Goal: Information Seeking & Learning: Learn about a topic

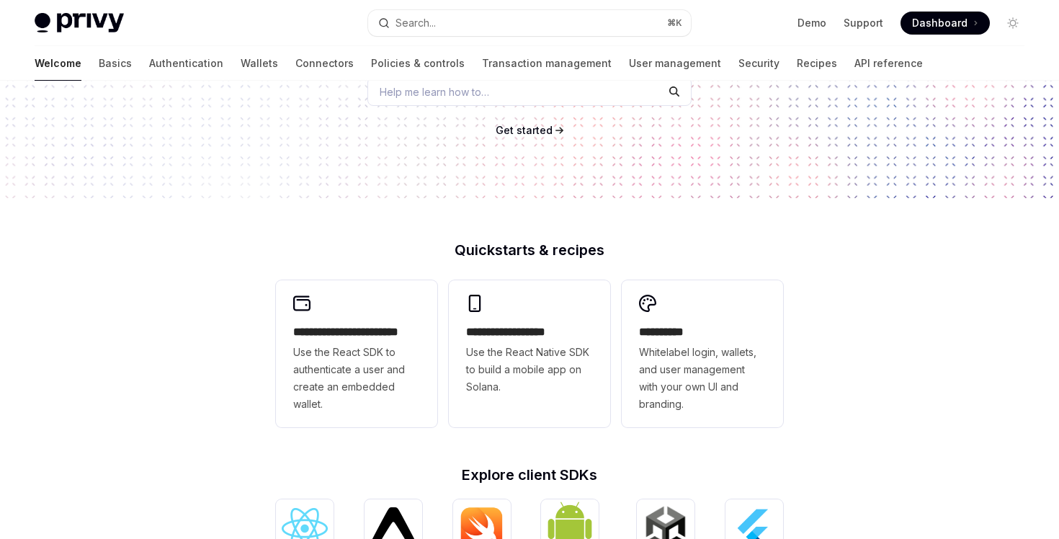
scroll to position [285, 0]
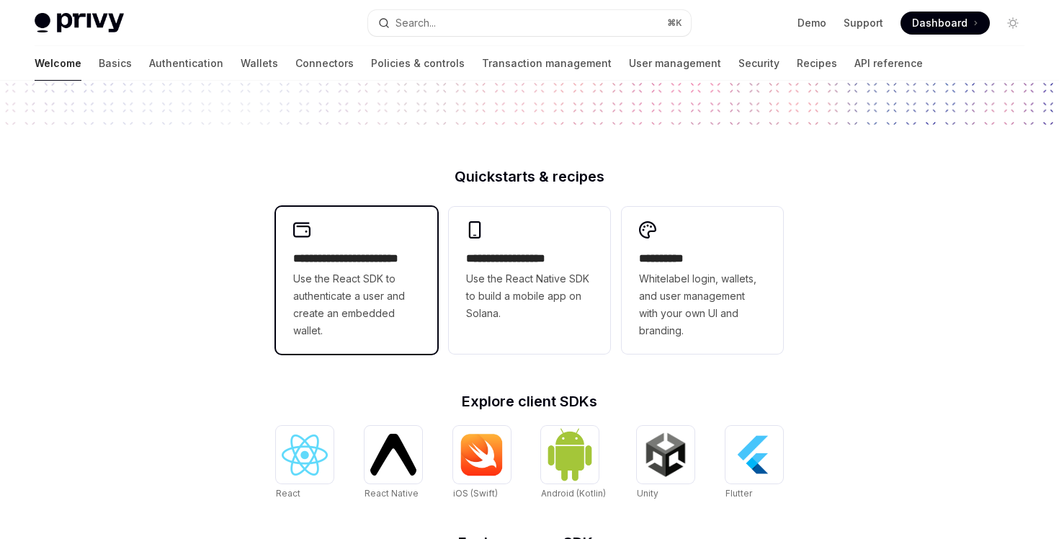
click at [394, 318] on span "Use the React SDK to authenticate a user and create an embedded wallet." at bounding box center [356, 304] width 127 height 69
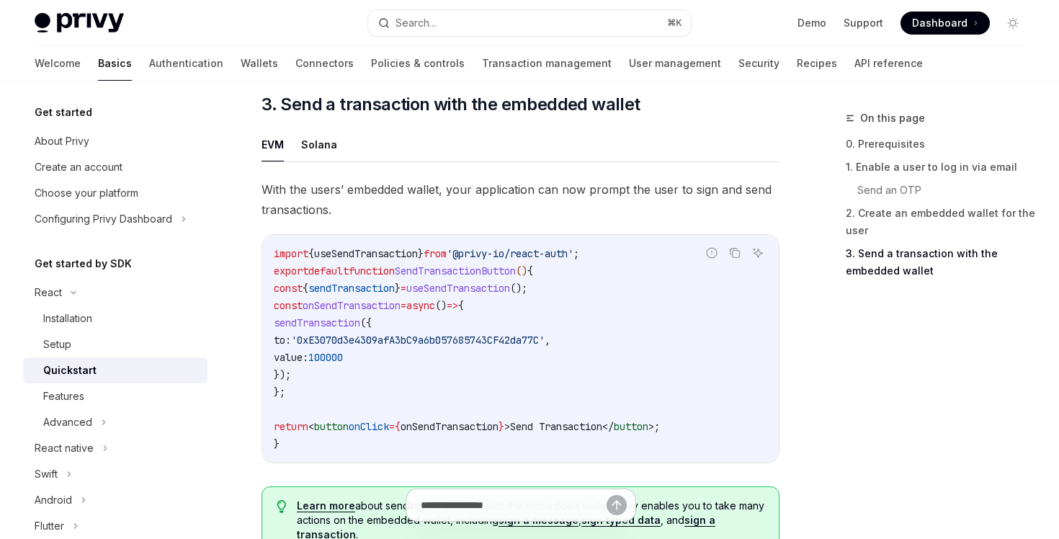
scroll to position [1253, 0]
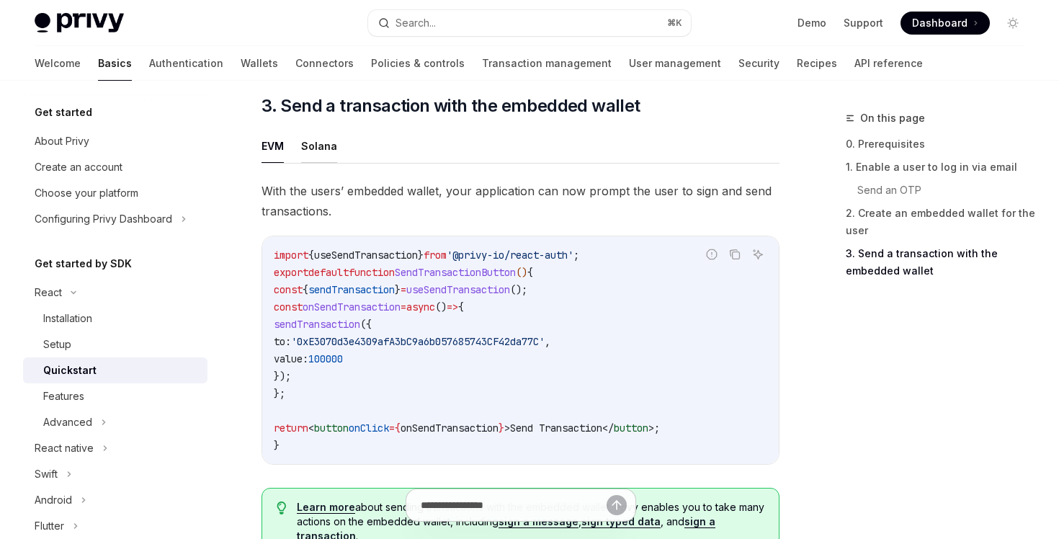
click at [314, 146] on button "Solana" at bounding box center [319, 146] width 36 height 34
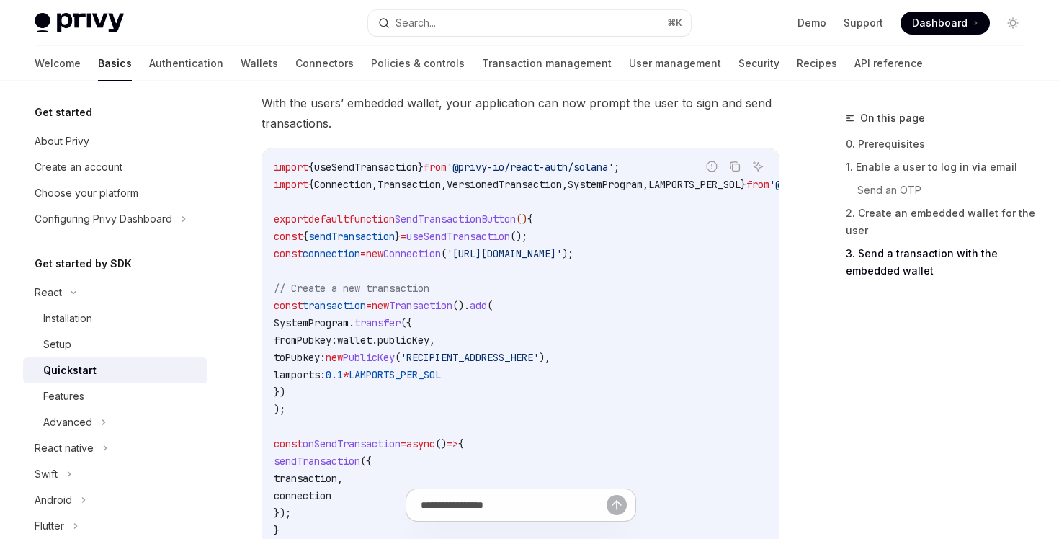
scroll to position [1294, 0]
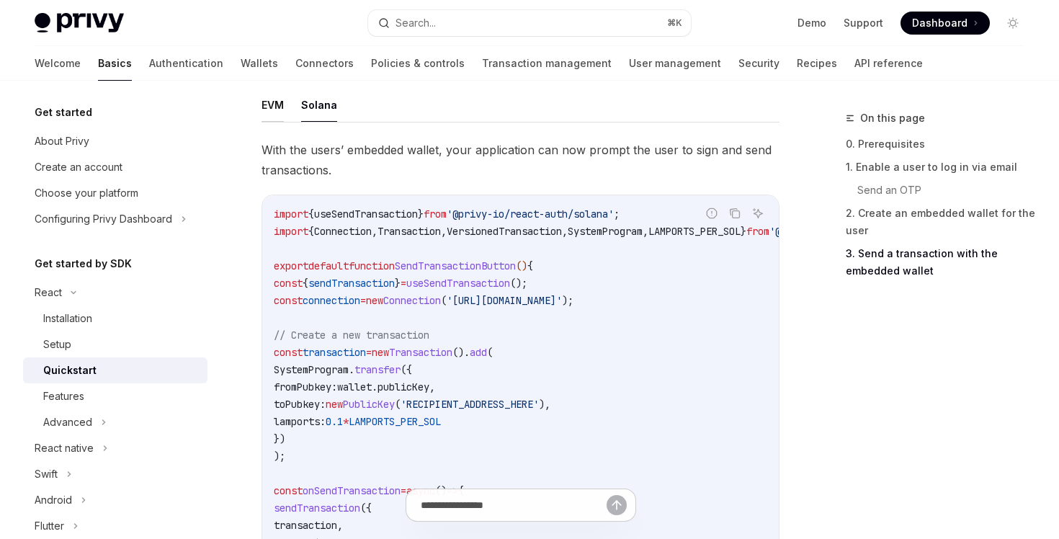
click at [274, 120] on button "EVM" at bounding box center [272, 105] width 22 height 34
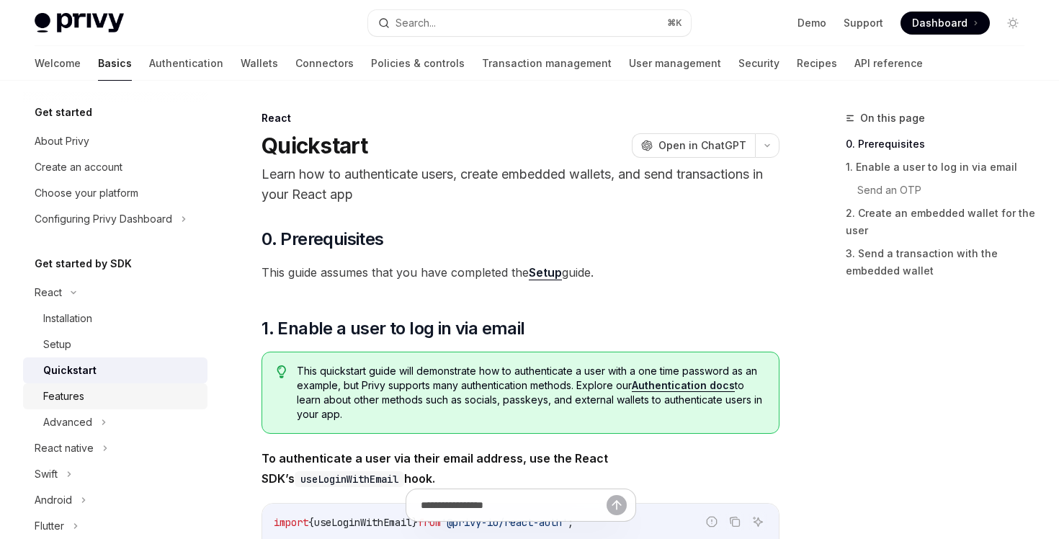
click at [78, 386] on link "Features" at bounding box center [115, 396] width 184 height 26
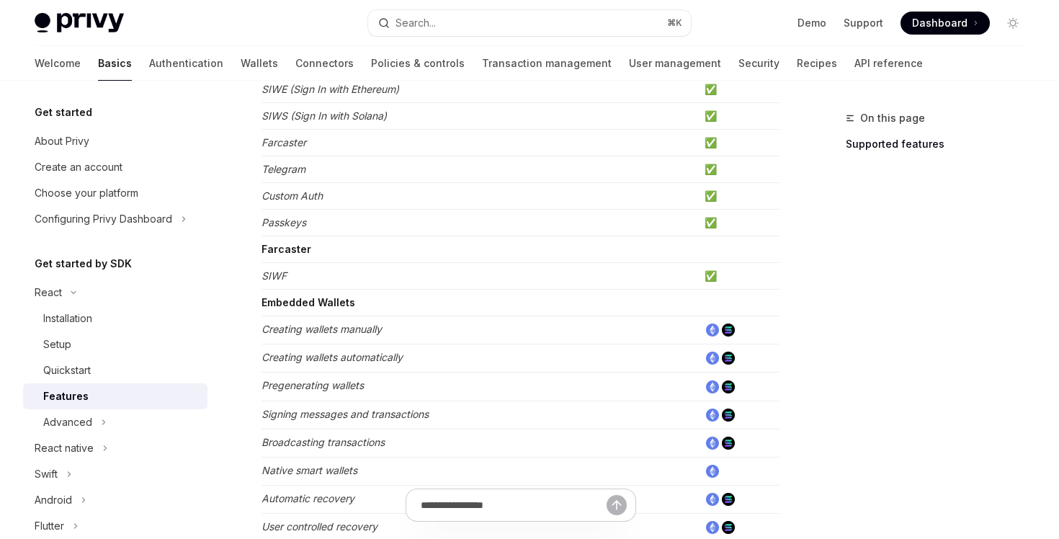
scroll to position [364, 0]
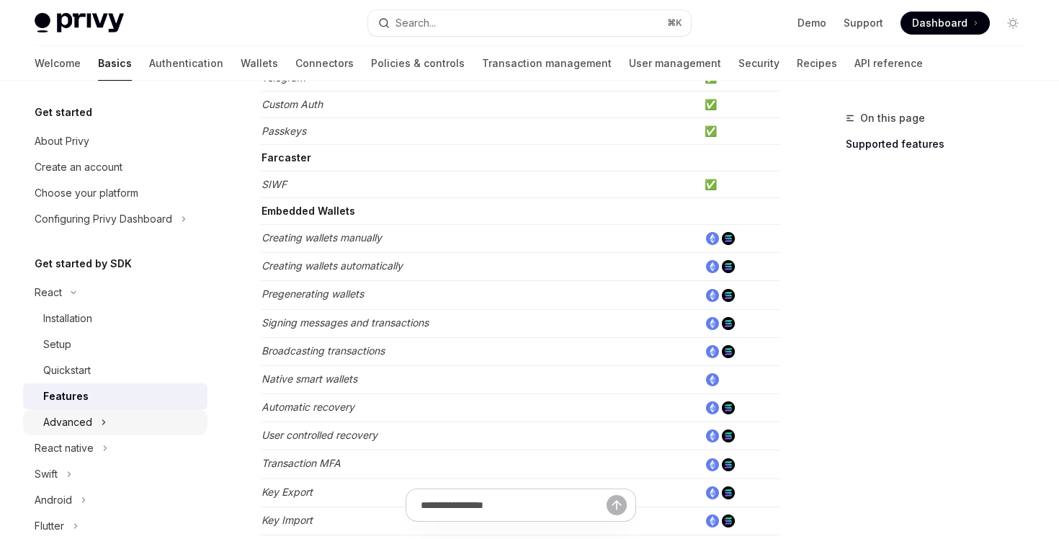
click at [86, 428] on div "Advanced" at bounding box center [67, 421] width 49 height 17
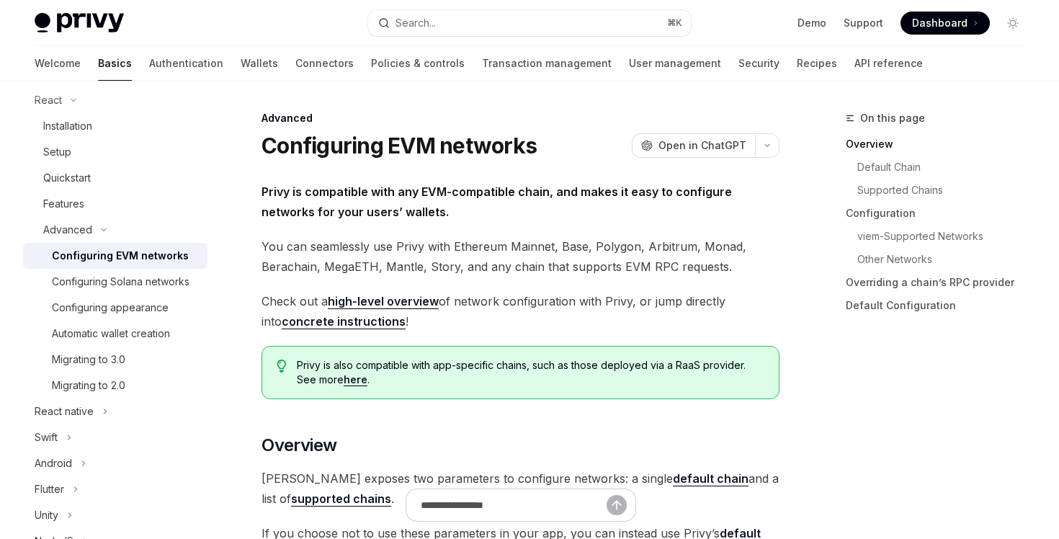
scroll to position [173, 0]
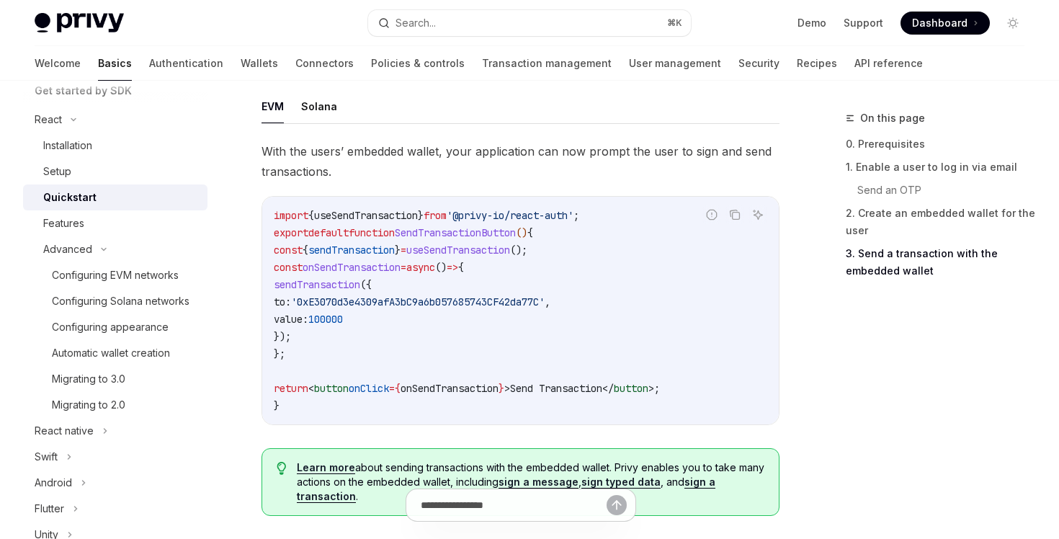
scroll to position [1288, 0]
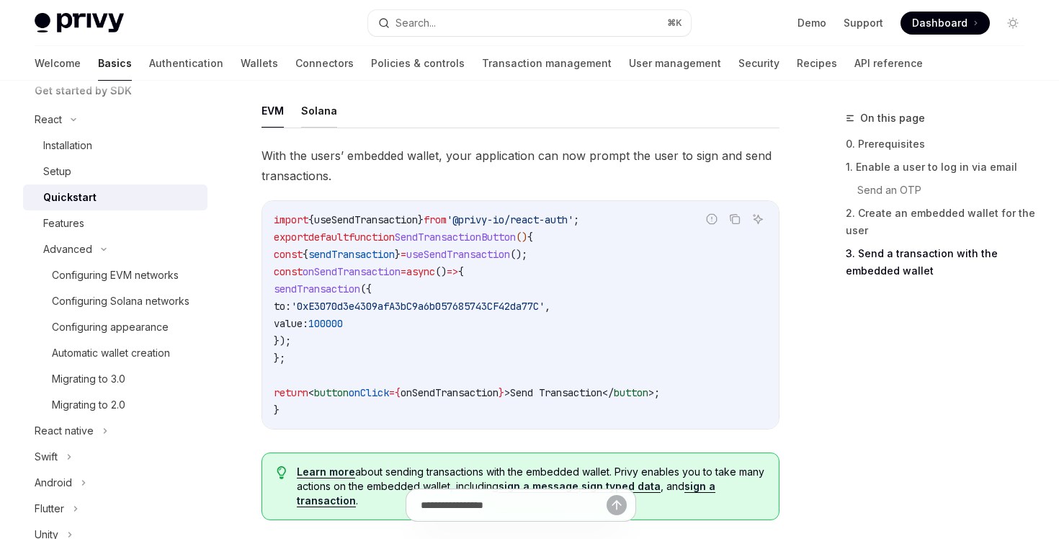
click at [319, 115] on button "Solana" at bounding box center [319, 111] width 36 height 34
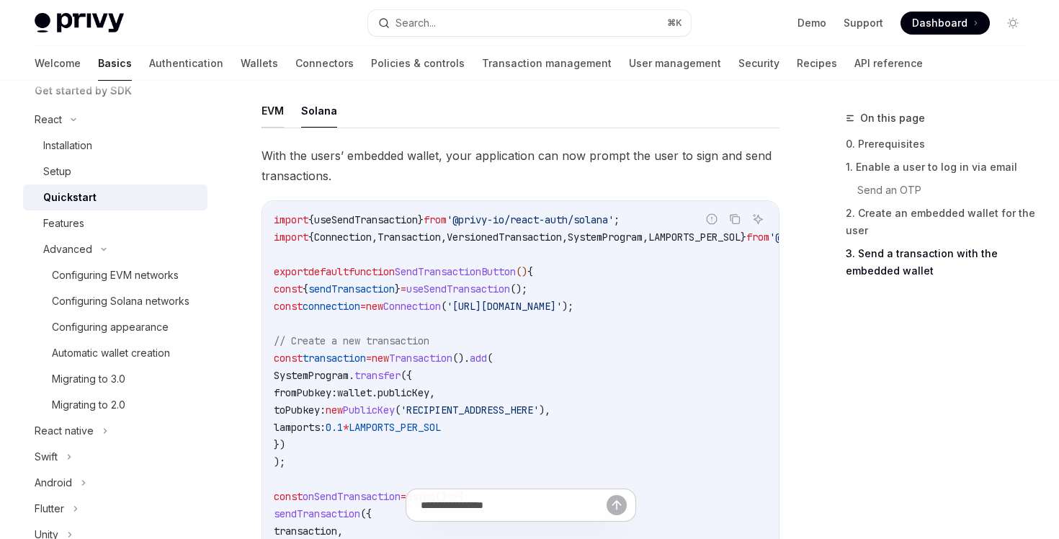
click at [276, 115] on button "EVM" at bounding box center [272, 111] width 22 height 34
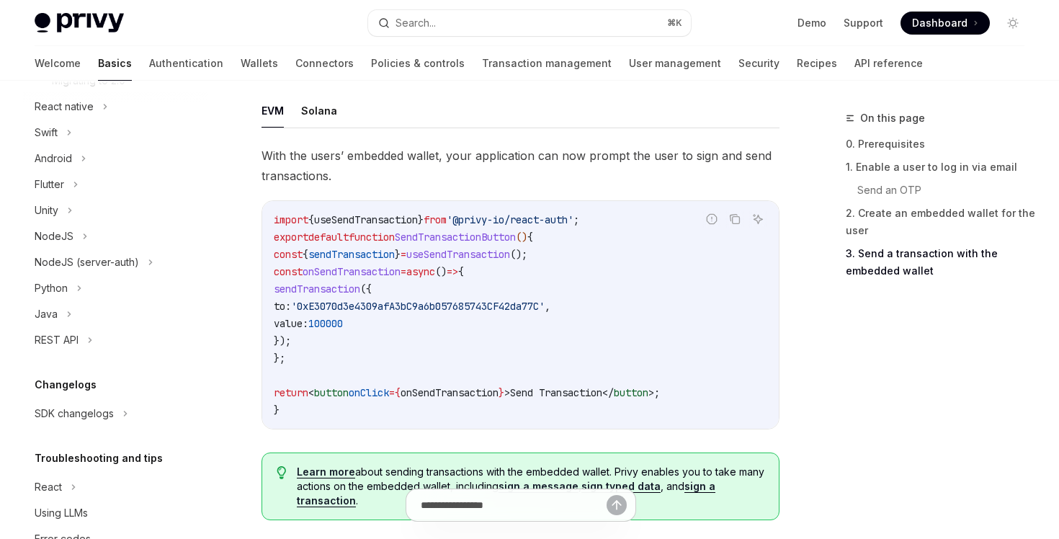
scroll to position [539, 0]
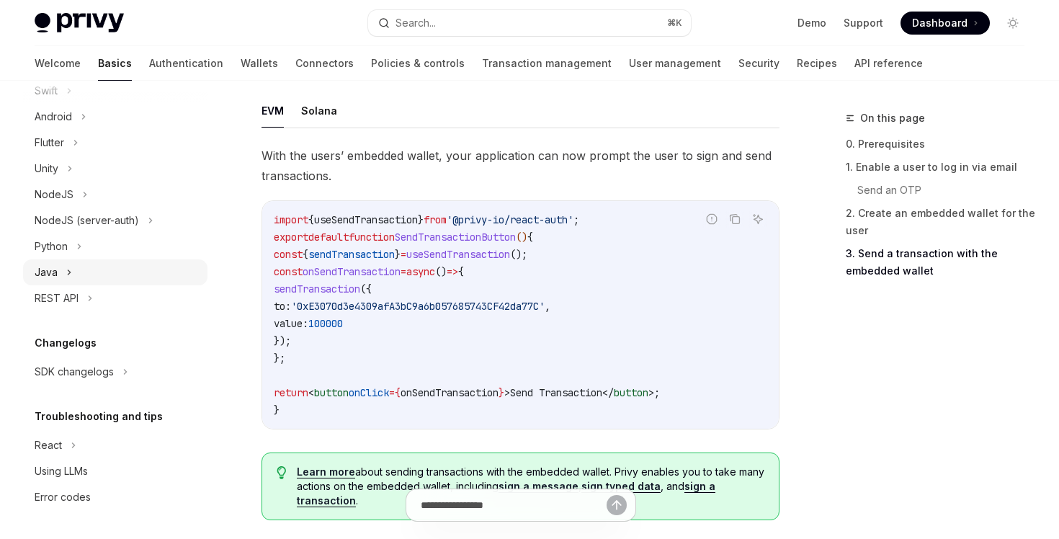
click at [120, 272] on div "Java" at bounding box center [115, 272] width 184 height 26
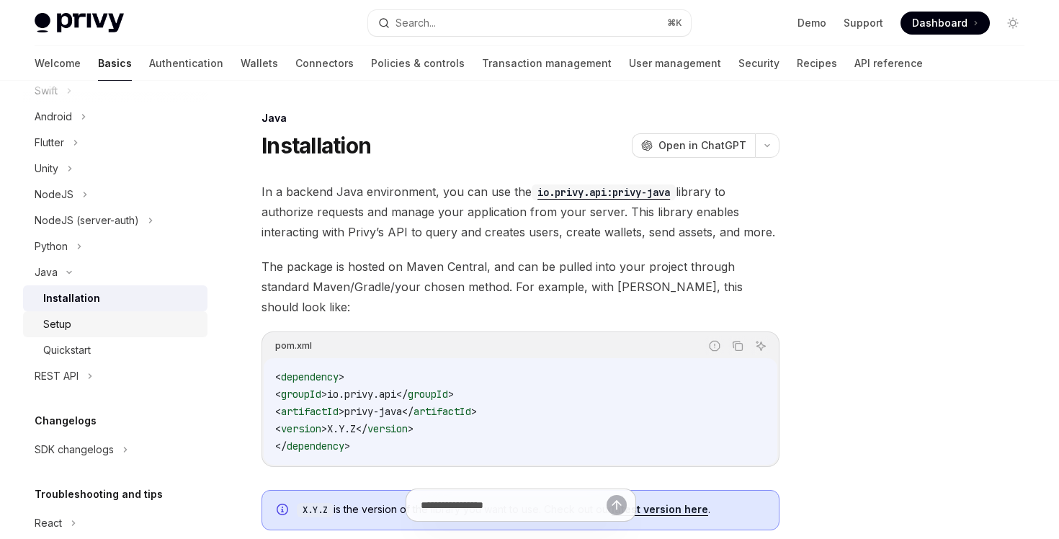
click at [130, 321] on div "Setup" at bounding box center [121, 323] width 156 height 17
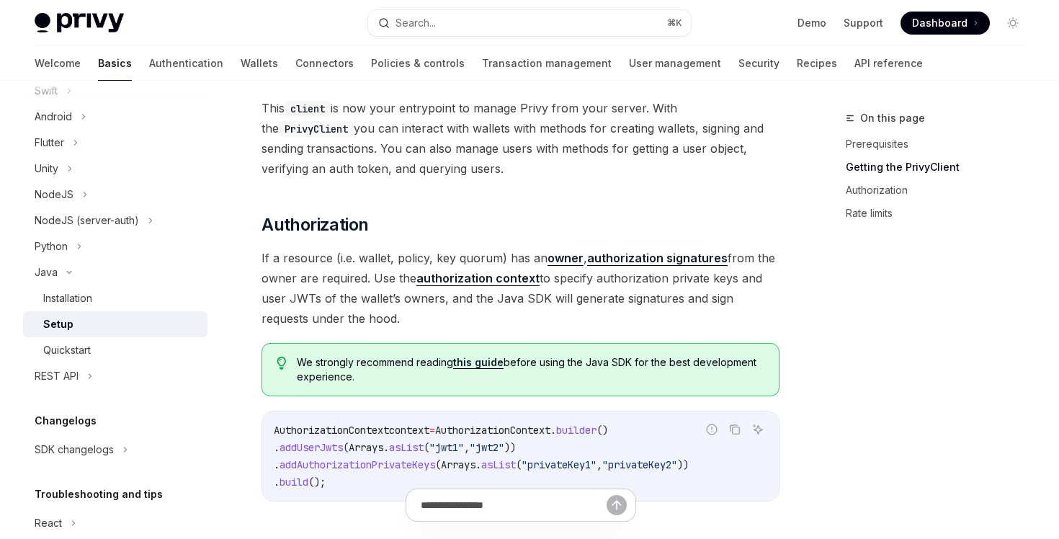
scroll to position [422, 0]
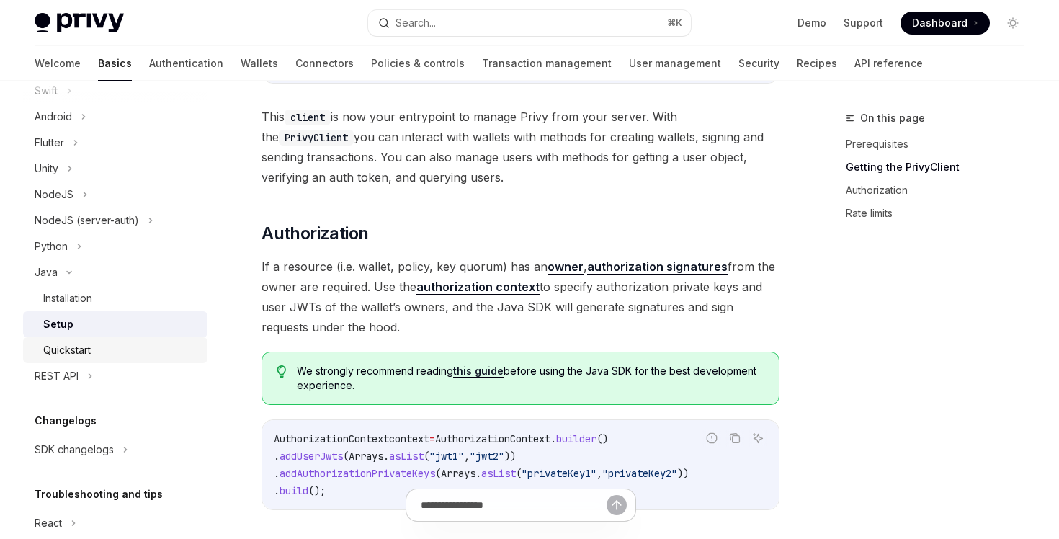
click at [125, 351] on div "Quickstart" at bounding box center [121, 349] width 156 height 17
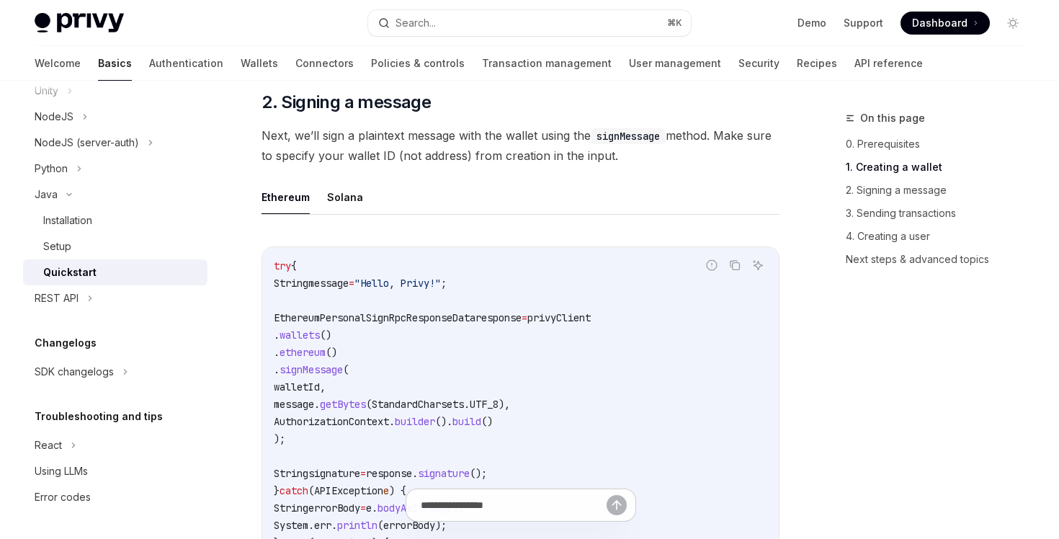
scroll to position [764, 0]
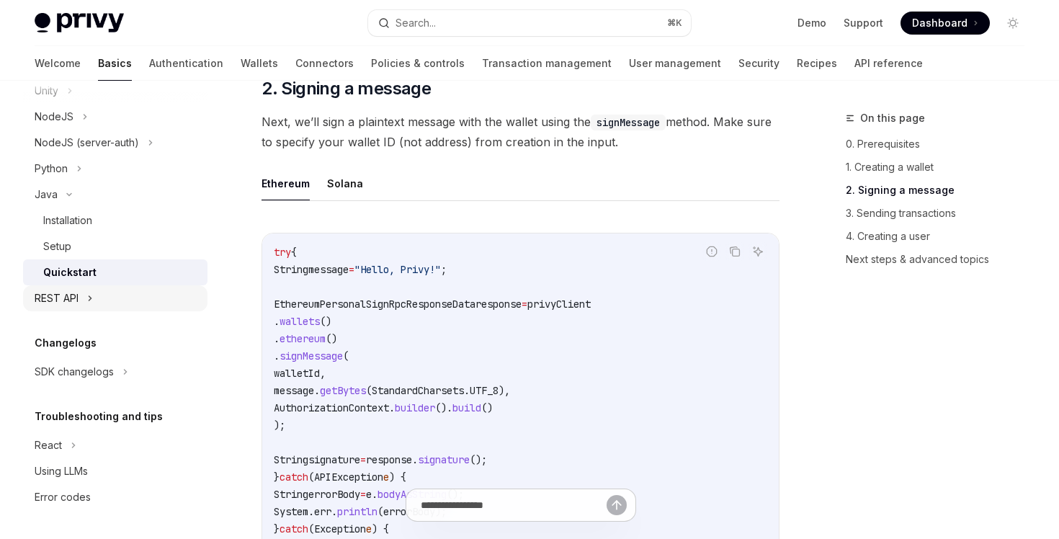
click at [86, 303] on div "REST API" at bounding box center [115, 298] width 184 height 26
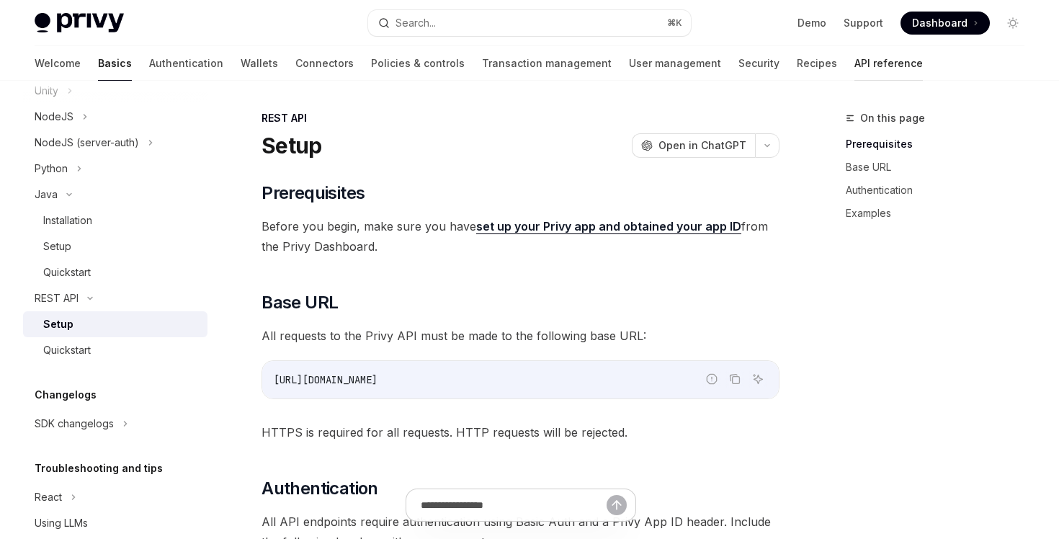
click at [854, 54] on link "API reference" at bounding box center [888, 63] width 68 height 35
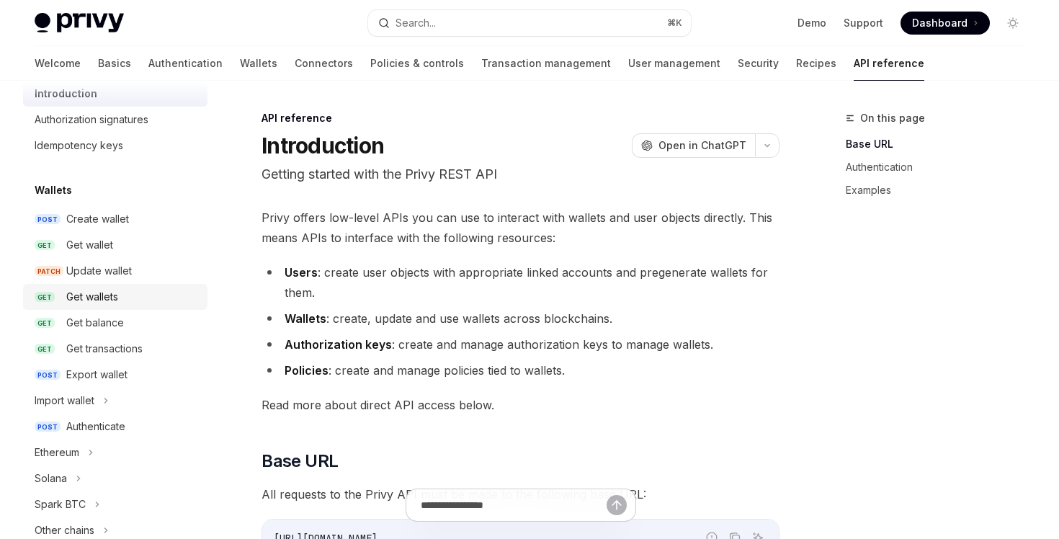
scroll to position [57, 0]
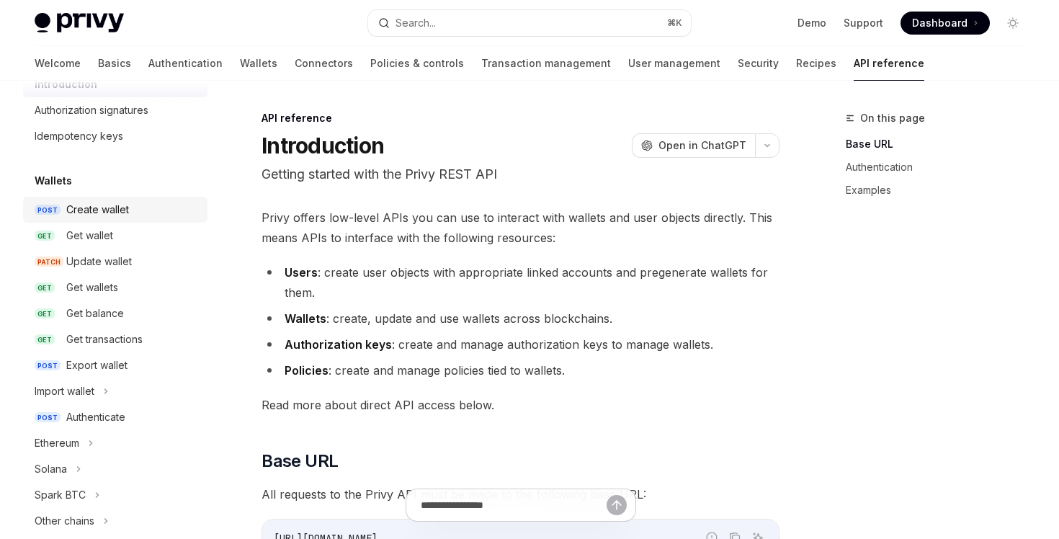
click at [131, 200] on link "POST Create wallet" at bounding box center [115, 210] width 184 height 26
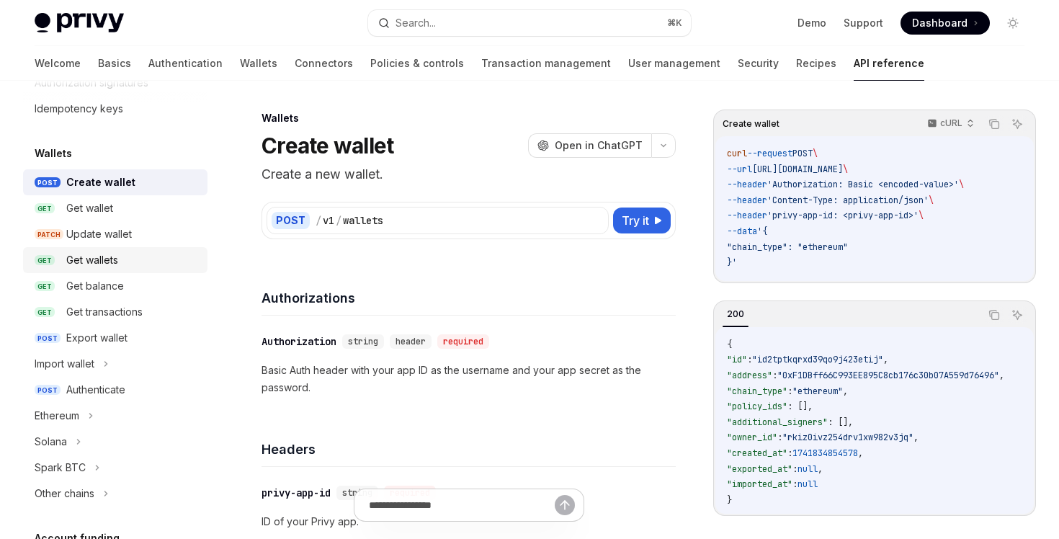
scroll to position [86, 0]
click at [130, 235] on div "Update wallet" at bounding box center [99, 232] width 66 height 17
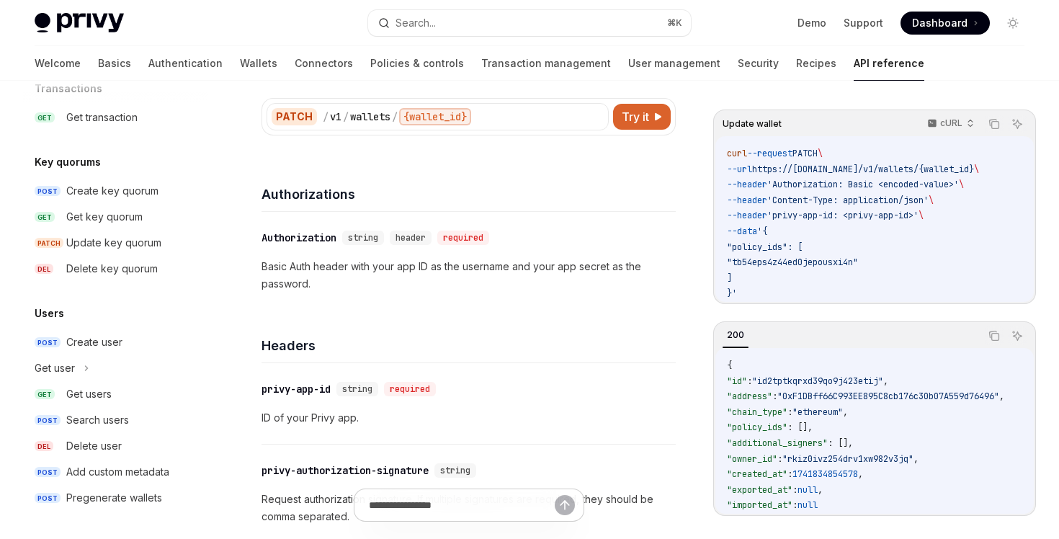
scroll to position [975, 0]
click at [132, 494] on div "Pregenerate wallets" at bounding box center [114, 496] width 96 height 17
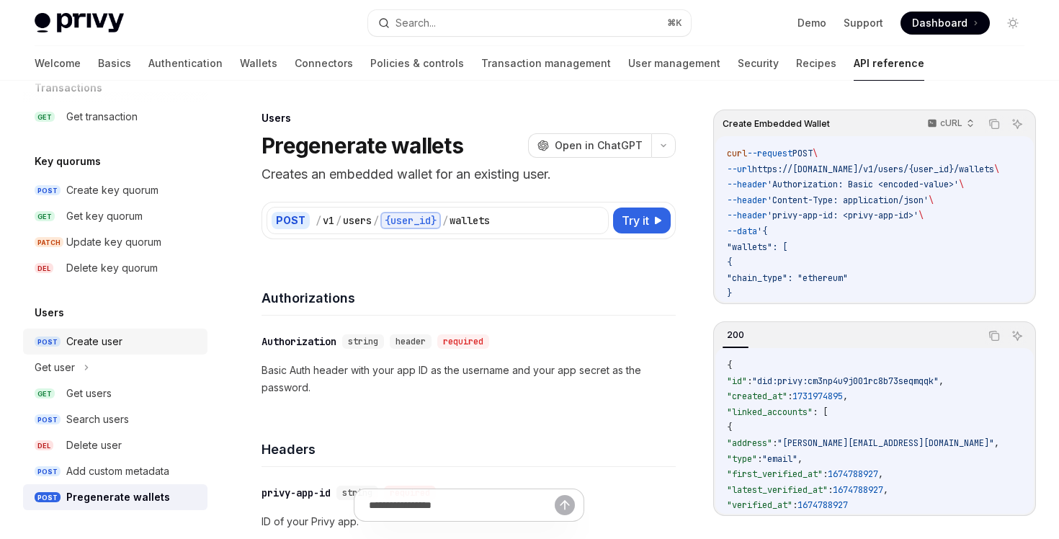
click at [95, 344] on div "Create user" at bounding box center [94, 341] width 56 height 17
type textarea "*"
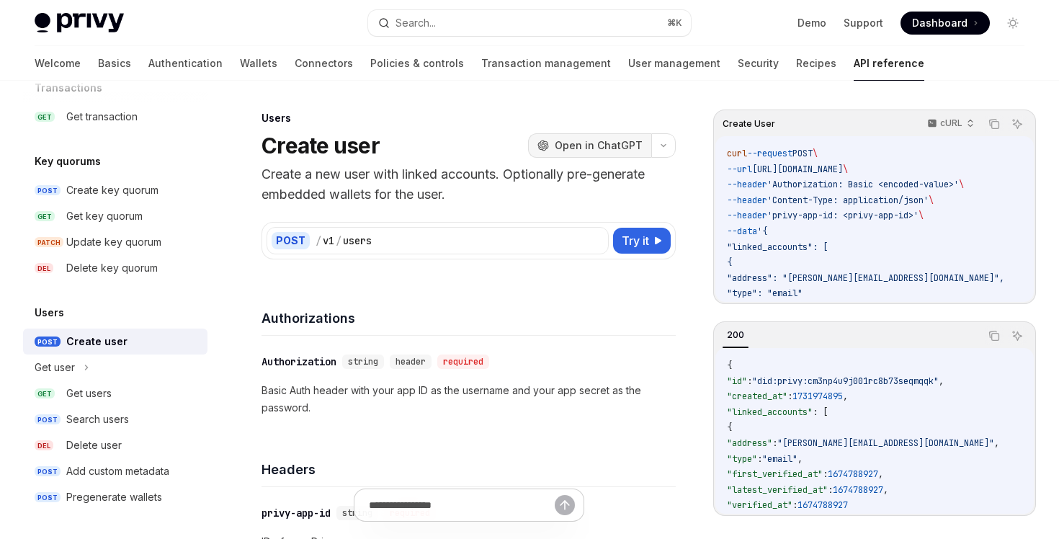
click at [596, 135] on button "OpenAI Open in ChatGPT" at bounding box center [589, 145] width 123 height 24
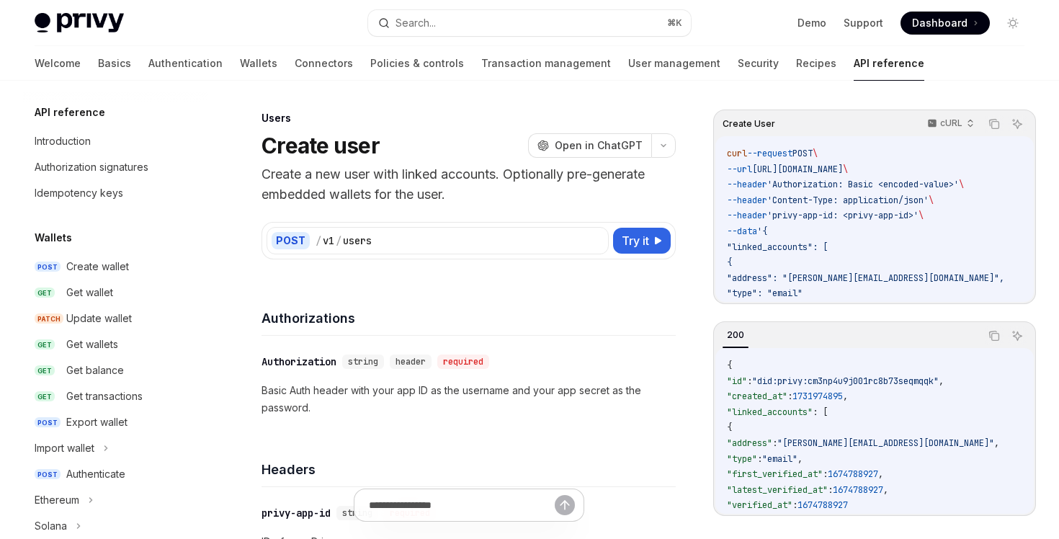
click at [89, 116] on h5 "API reference" at bounding box center [70, 112] width 71 height 17
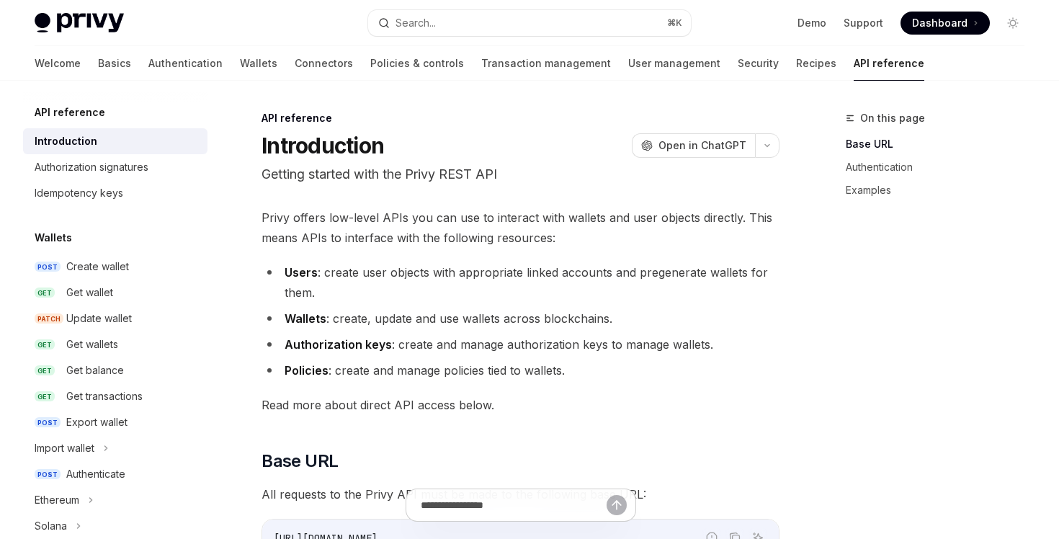
click at [722, 360] on li "Policies : create and manage policies tied to wallets." at bounding box center [520, 370] width 518 height 20
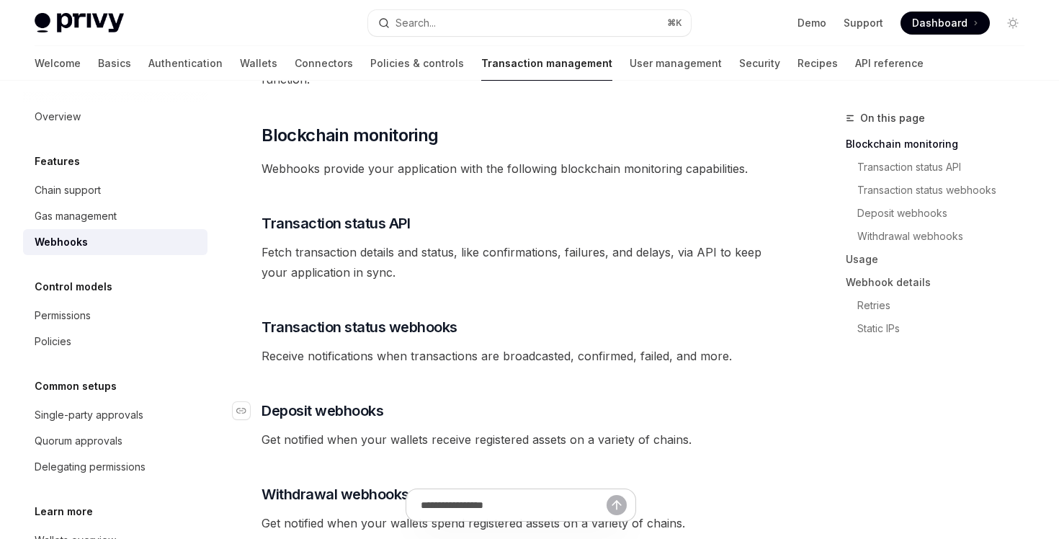
click at [360, 400] on span "Deposit webhooks" at bounding box center [322, 410] width 122 height 20
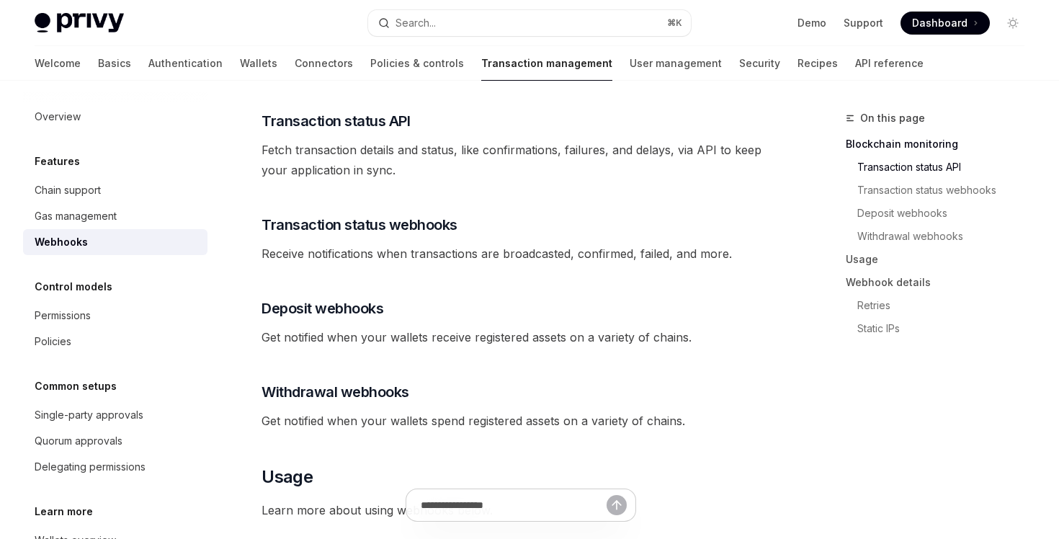
scroll to position [267, 0]
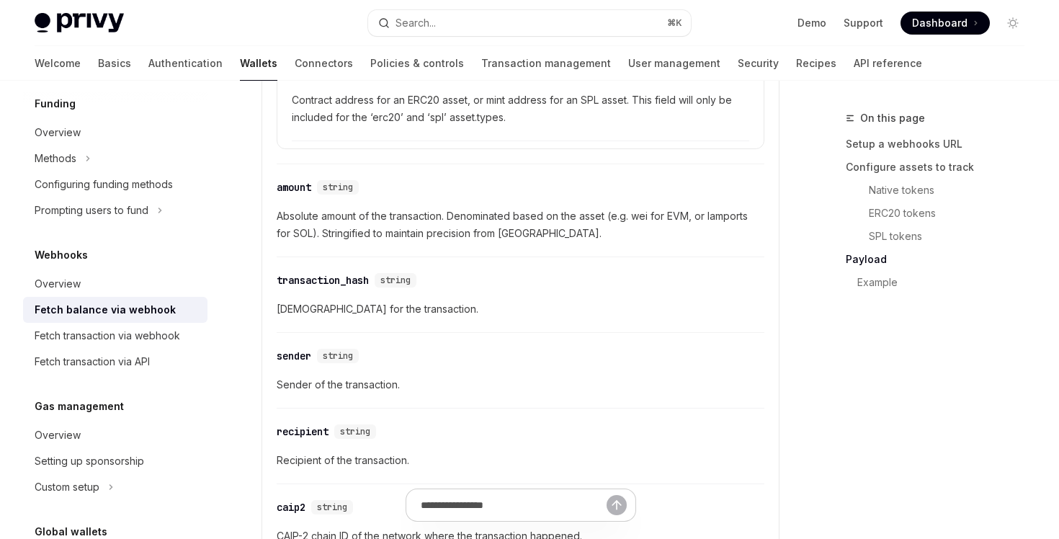
scroll to position [1904, 0]
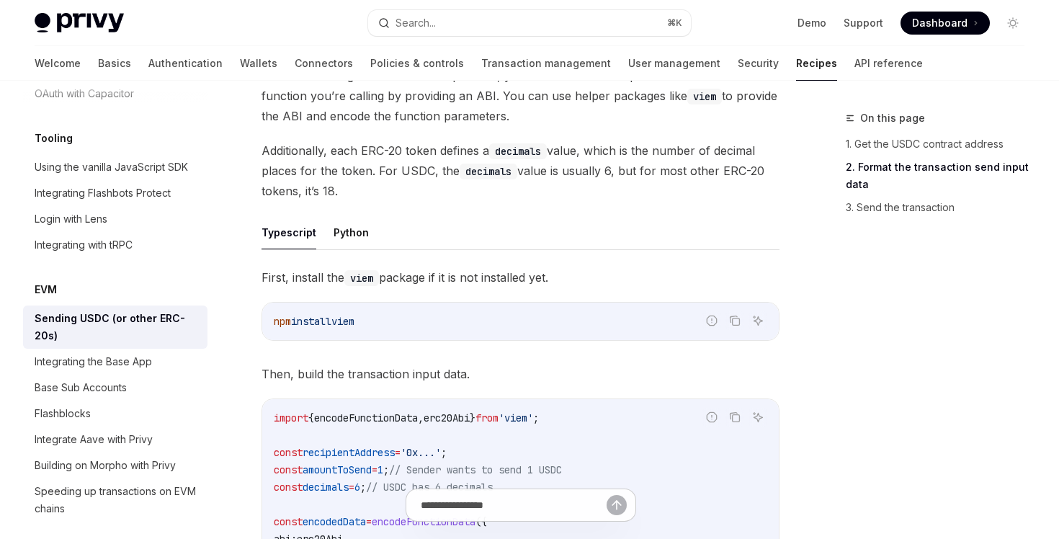
scroll to position [547, 0]
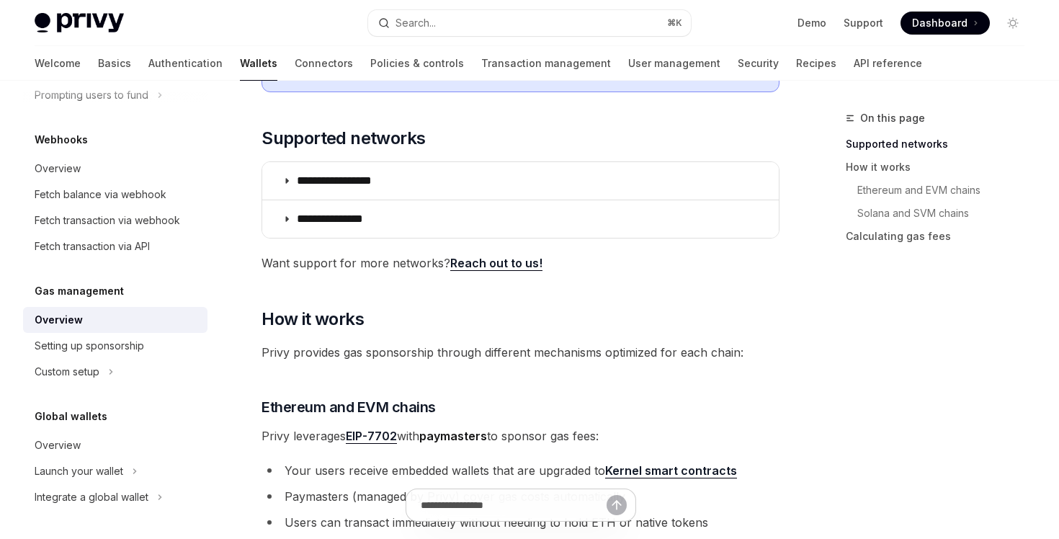
scroll to position [226, 0]
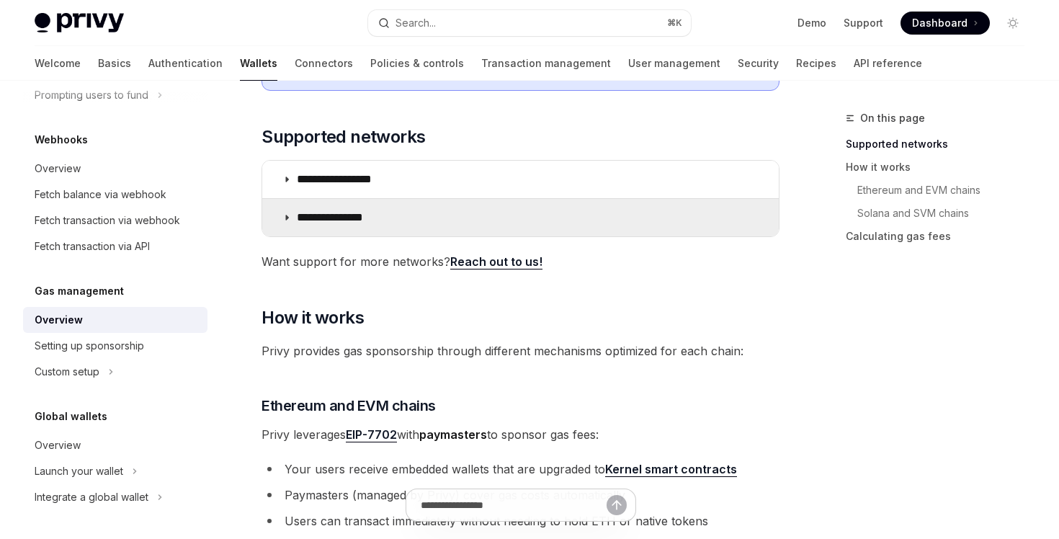
click at [448, 225] on summary "**********" at bounding box center [520, 217] width 516 height 37
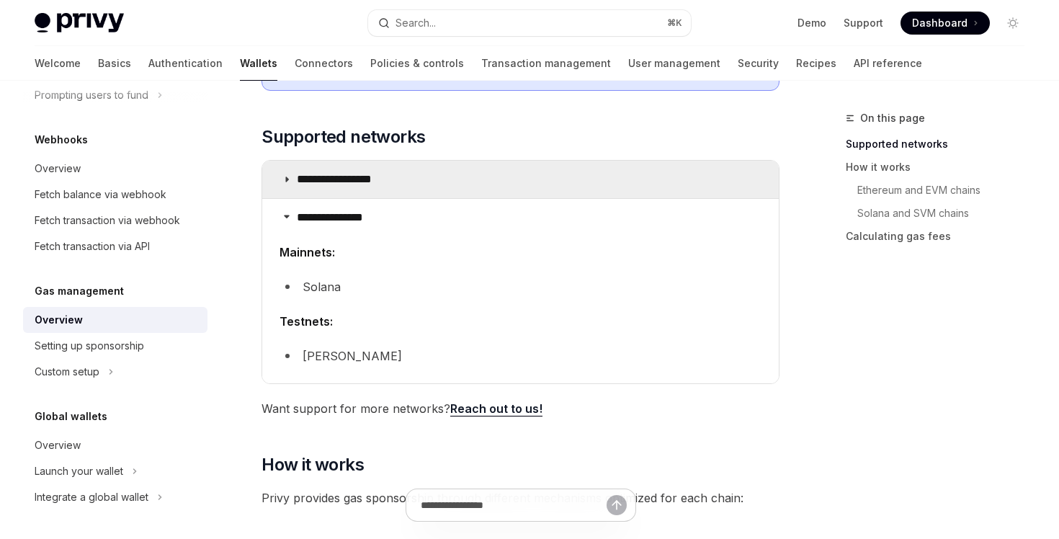
click at [442, 182] on summary "**********" at bounding box center [520, 179] width 516 height 37
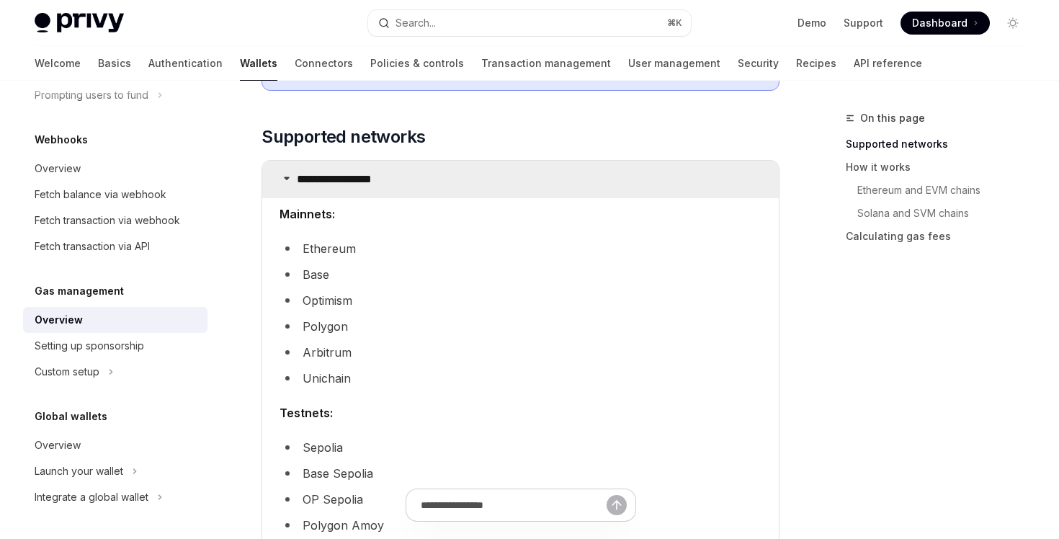
click at [438, 186] on summary "**********" at bounding box center [520, 179] width 516 height 37
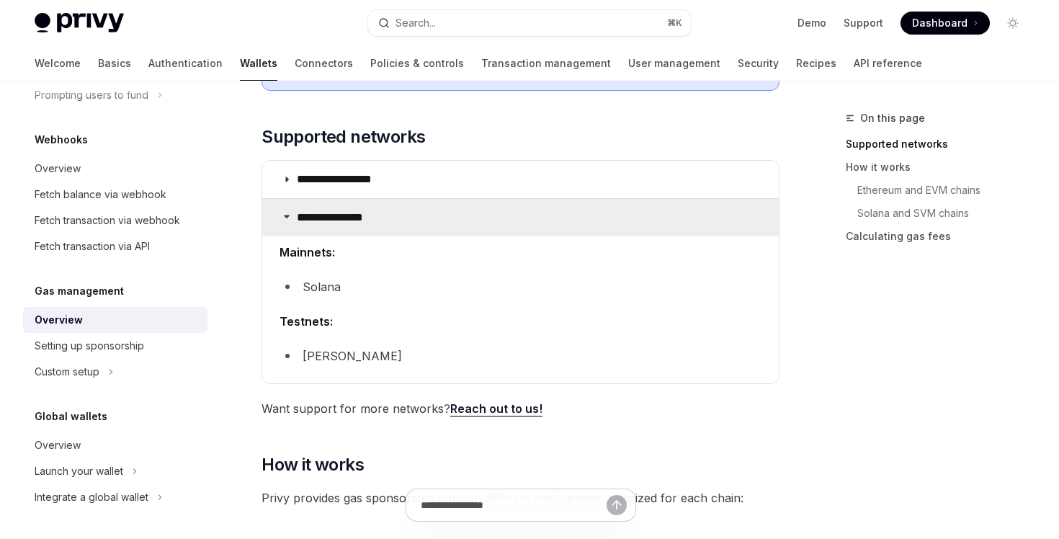
click at [436, 217] on summary "**********" at bounding box center [520, 217] width 516 height 37
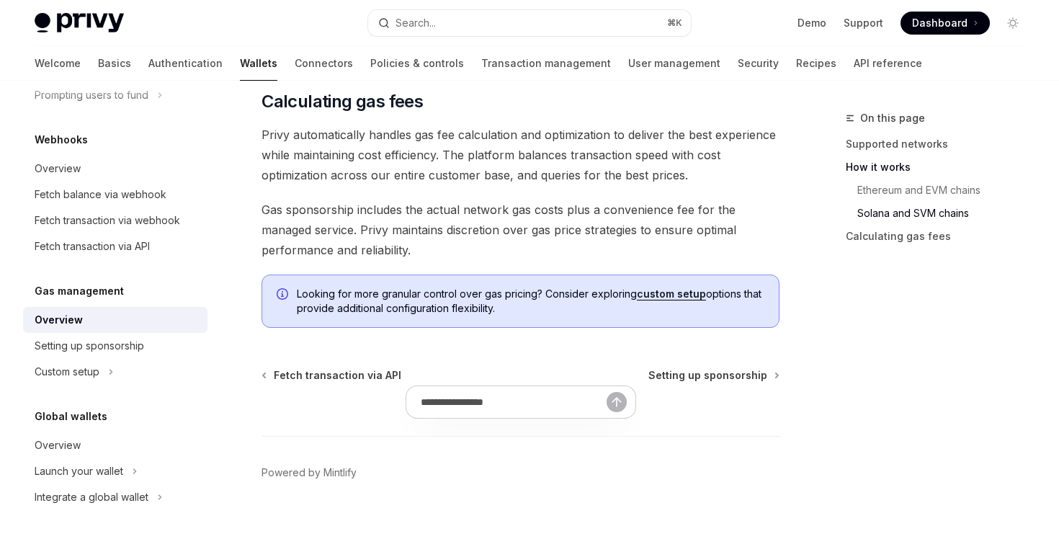
scroll to position [1174, 0]
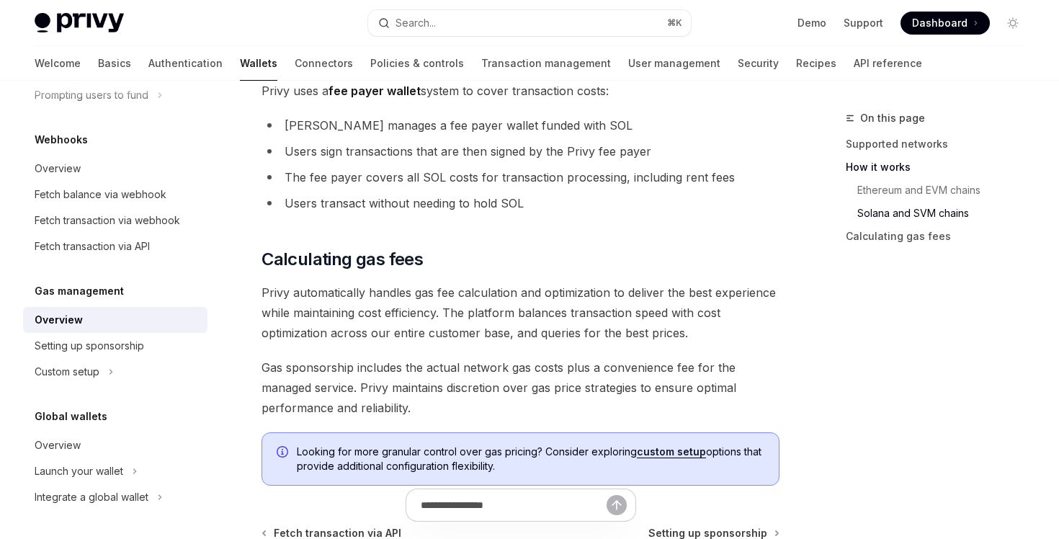
scroll to position [1174, 0]
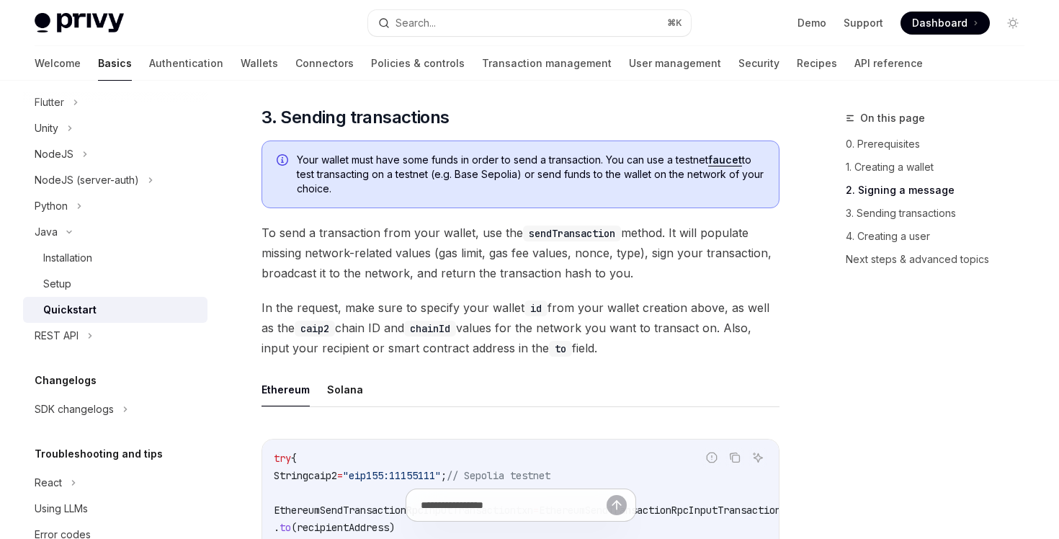
scroll to position [1275, 0]
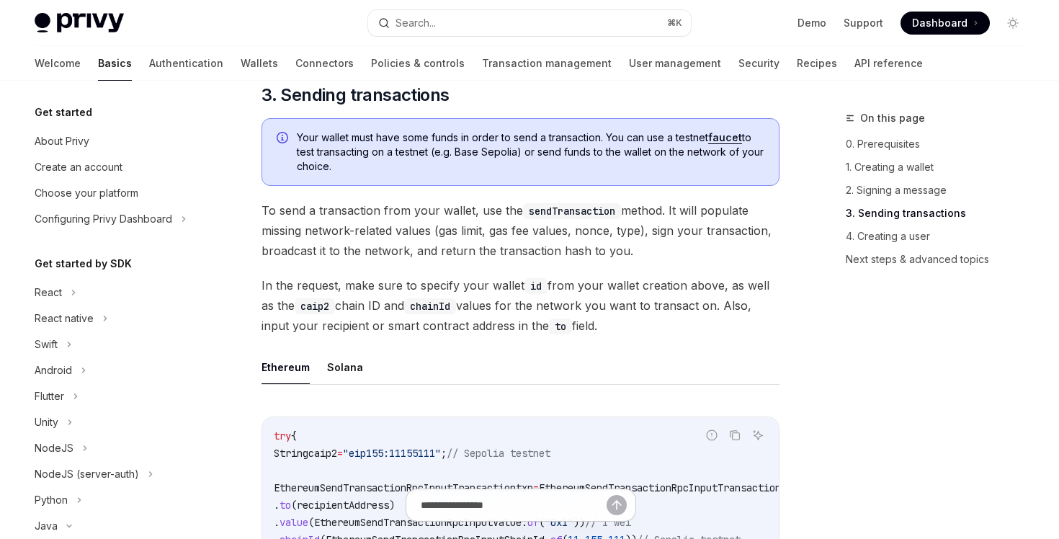
scroll to position [294, 0]
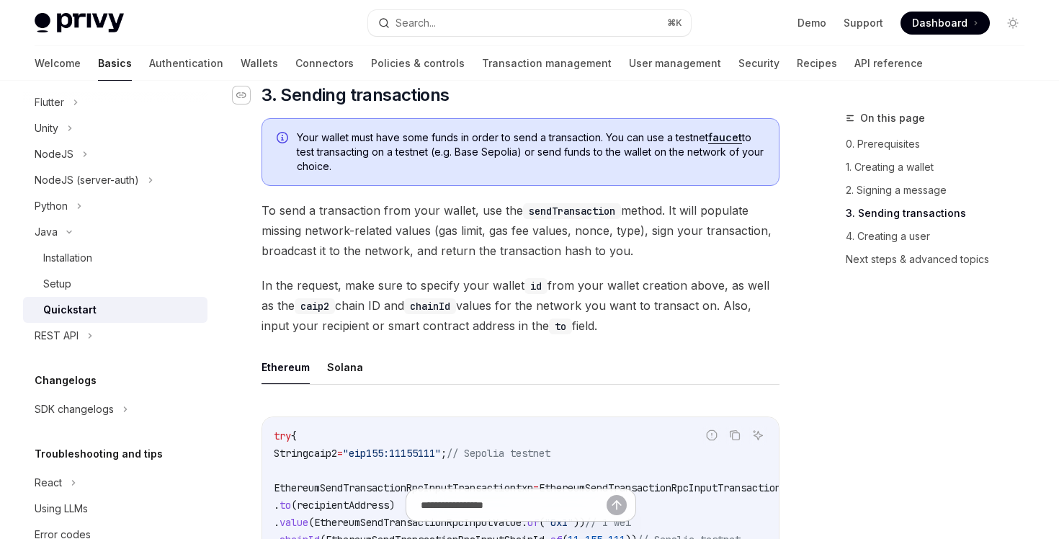
click at [241, 99] on icon "Navigate to header" at bounding box center [241, 95] width 10 height 9
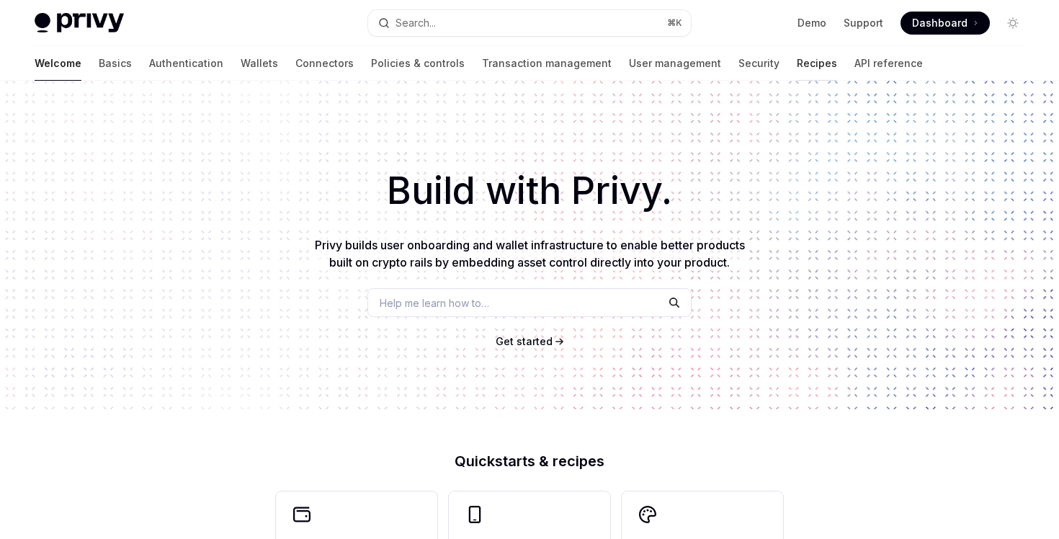
click at [797, 60] on link "Recipes" at bounding box center [817, 63] width 40 height 35
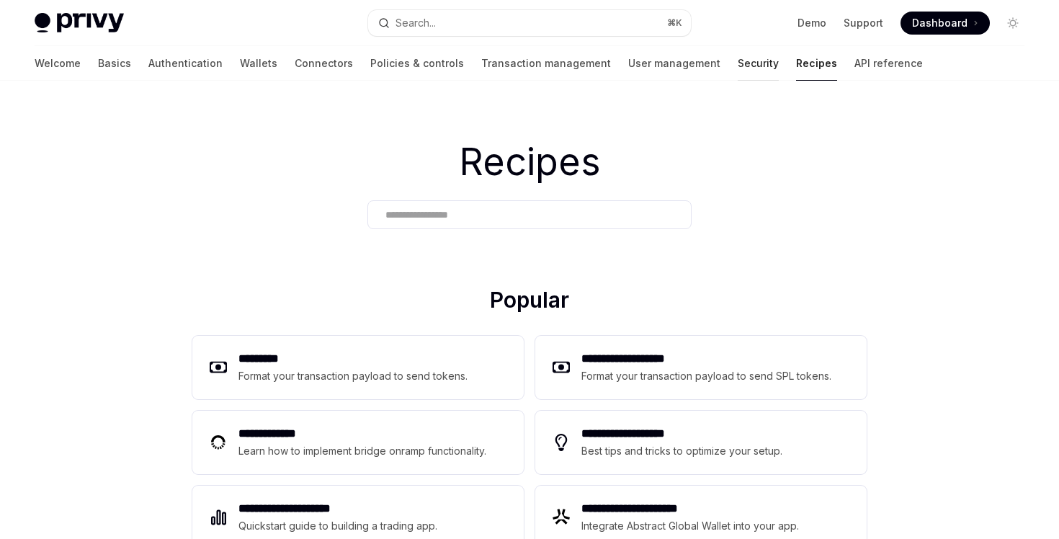
click at [738, 61] on link "Security" at bounding box center [758, 63] width 41 height 35
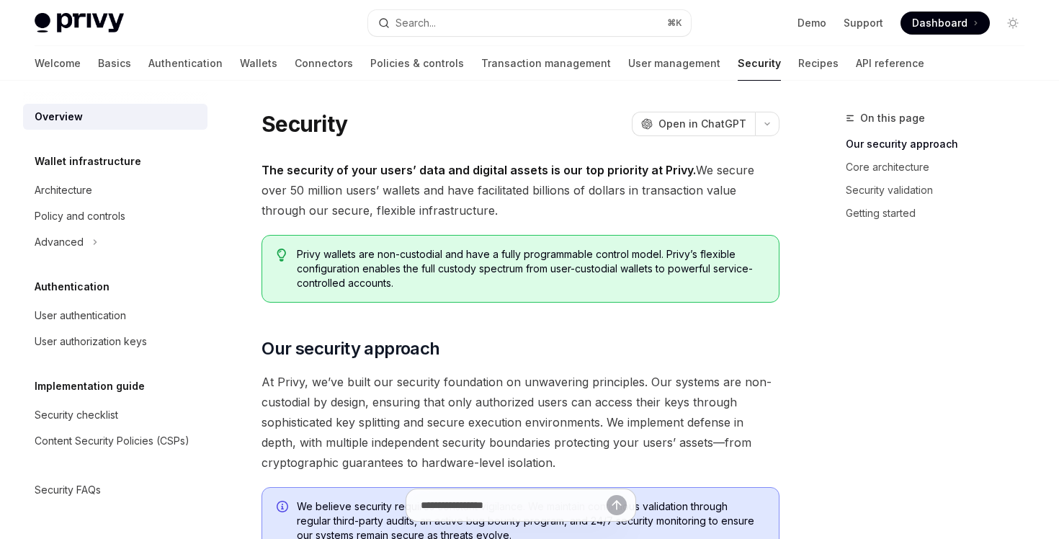
click at [703, 71] on div "Welcome Basics Authentication Wallets Connectors Policies & controls Transactio…" at bounding box center [480, 63] width 890 height 35
click at [628, 61] on link "User management" at bounding box center [674, 63] width 92 height 35
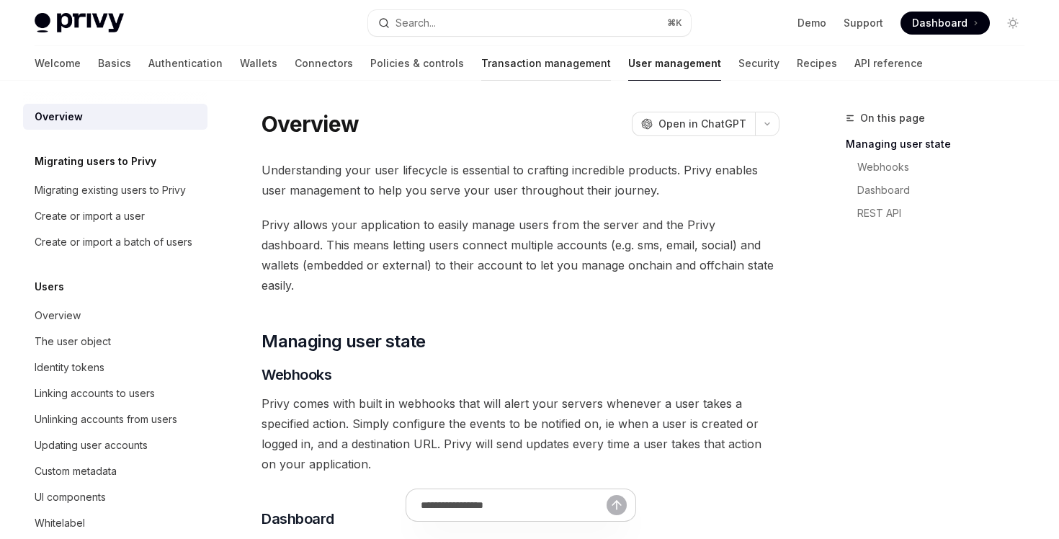
click at [483, 49] on link "Transaction management" at bounding box center [546, 63] width 130 height 35
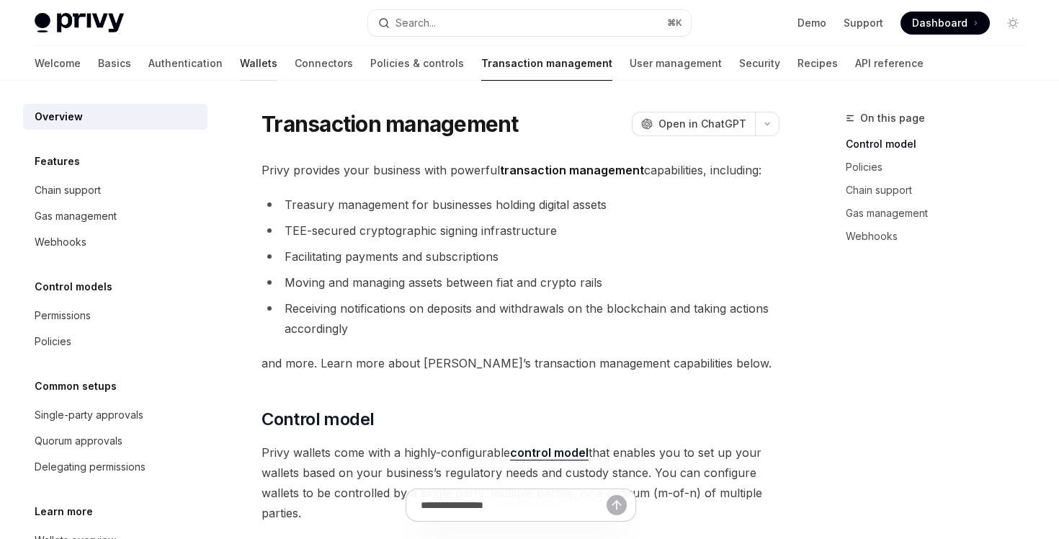
click at [240, 65] on link "Wallets" at bounding box center [258, 63] width 37 height 35
type textarea "*"
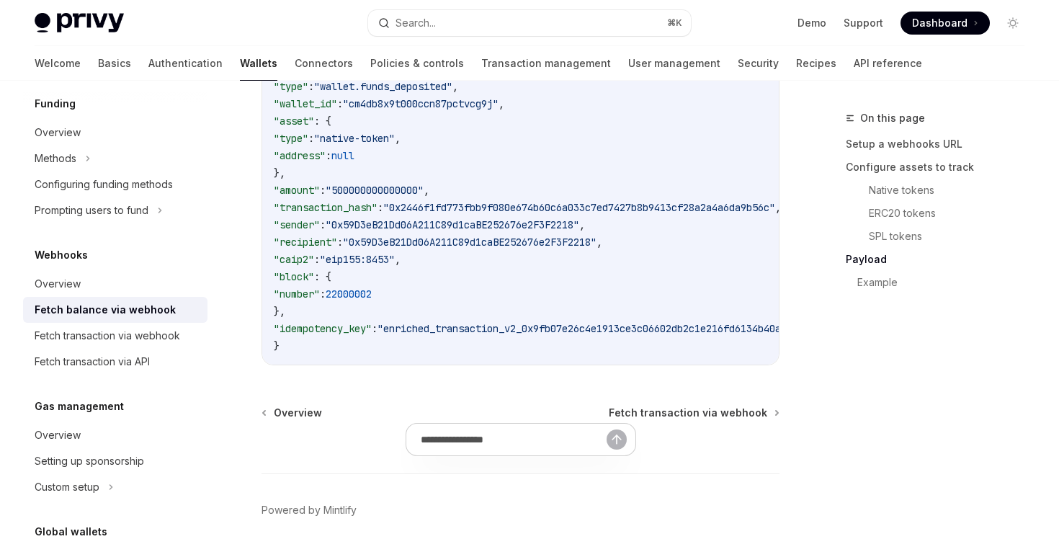
scroll to position [2738, 0]
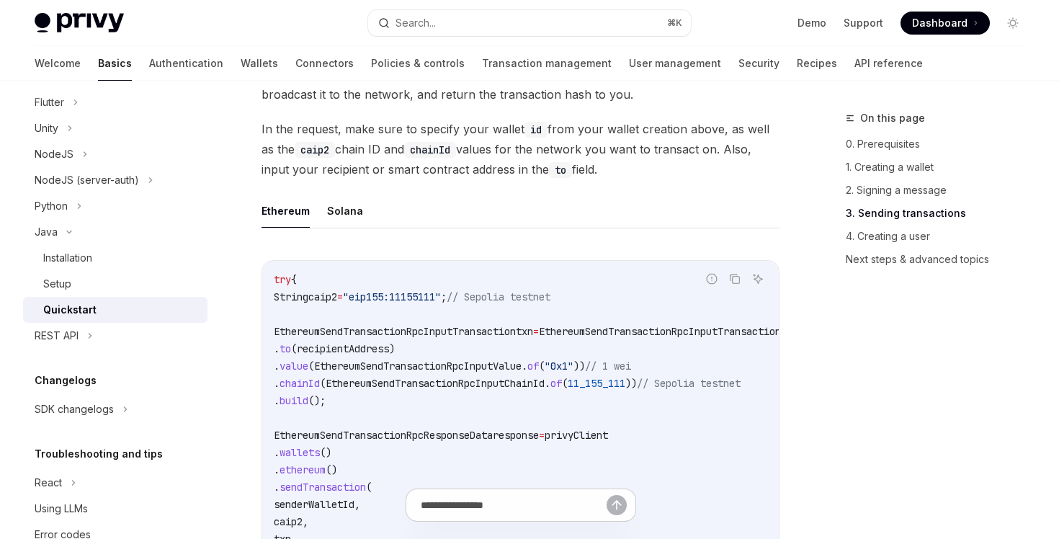
scroll to position [1560, 0]
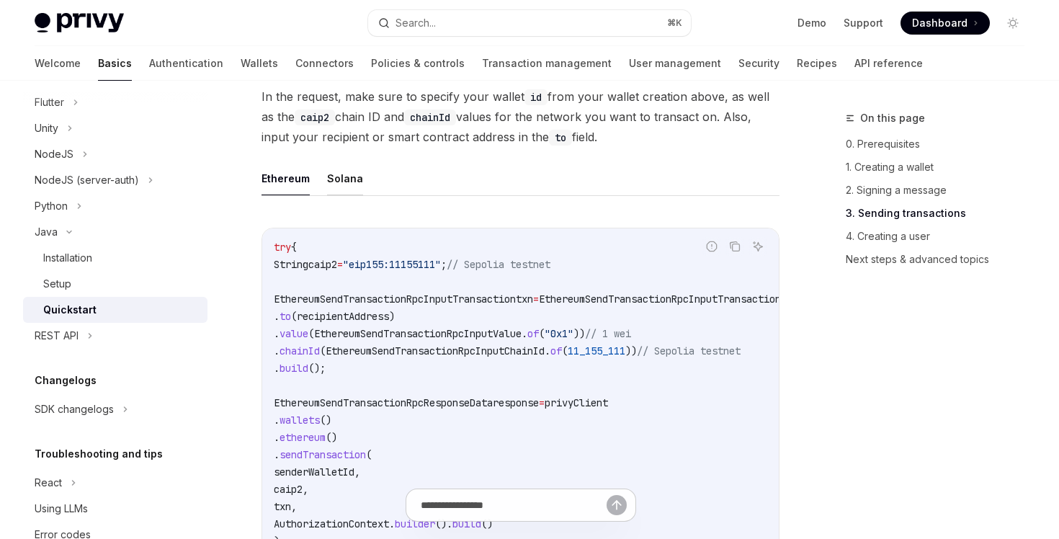
click at [347, 195] on button "Solana" at bounding box center [345, 178] width 36 height 34
type textarea "*"
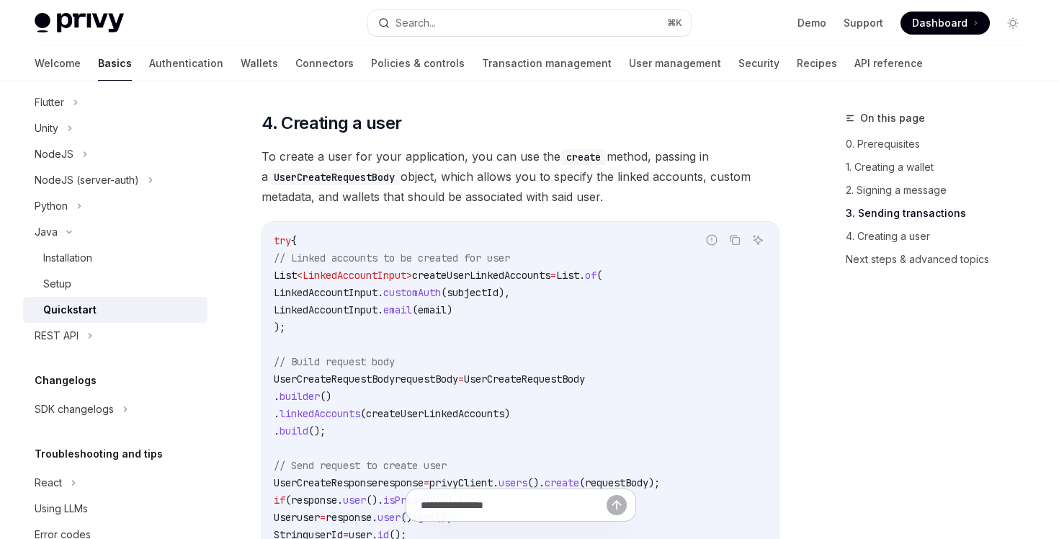
scroll to position [2273, 0]
